Goal: Navigation & Orientation: Find specific page/section

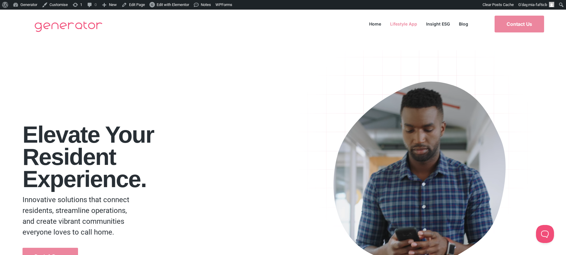
click at [402, 22] on link "Lifestyle App" at bounding box center [404, 24] width 36 height 8
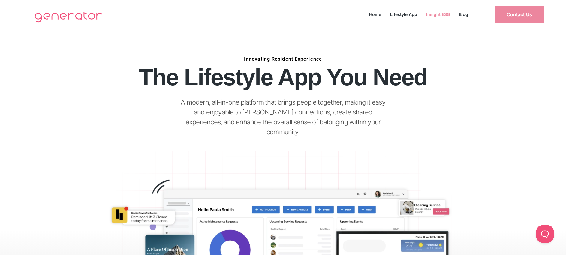
click at [441, 14] on link "Insight ESG" at bounding box center [438, 14] width 33 height 8
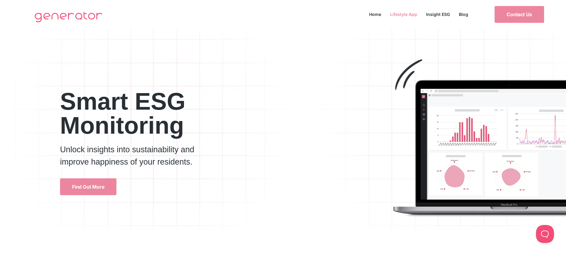
click at [407, 11] on link "Lifestyle App" at bounding box center [404, 14] width 36 height 8
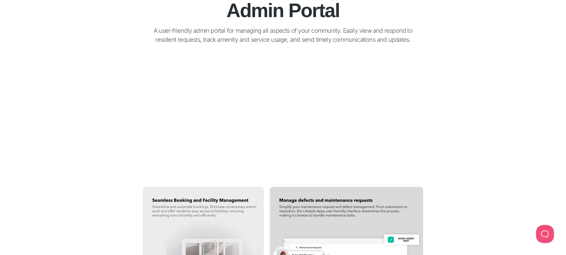
scroll to position [727, 0]
